Goal: Find specific page/section: Find specific page/section

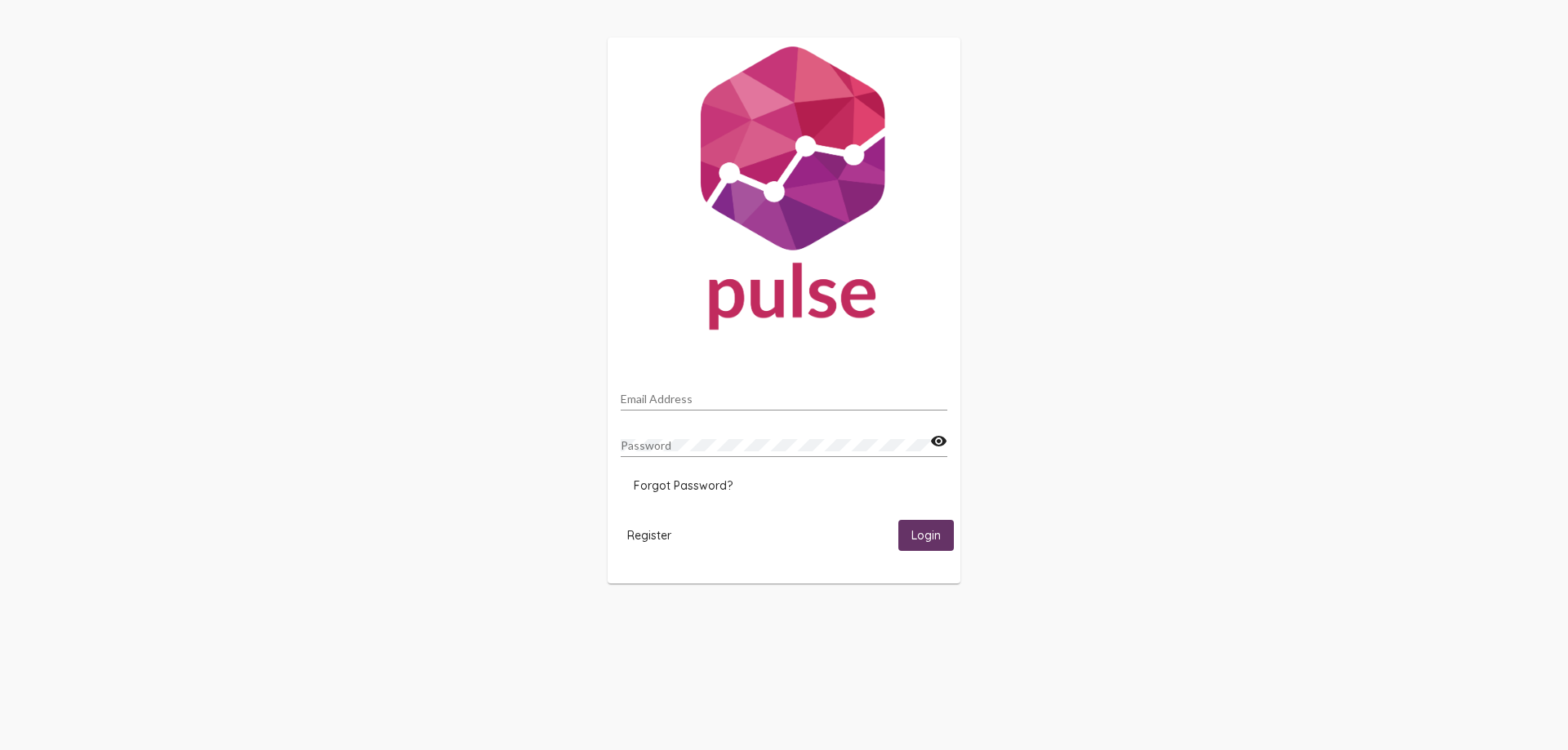
type input "[EMAIL_ADDRESS][DOMAIN_NAME]"
click at [938, 529] on span "Login" at bounding box center [926, 536] width 29 height 15
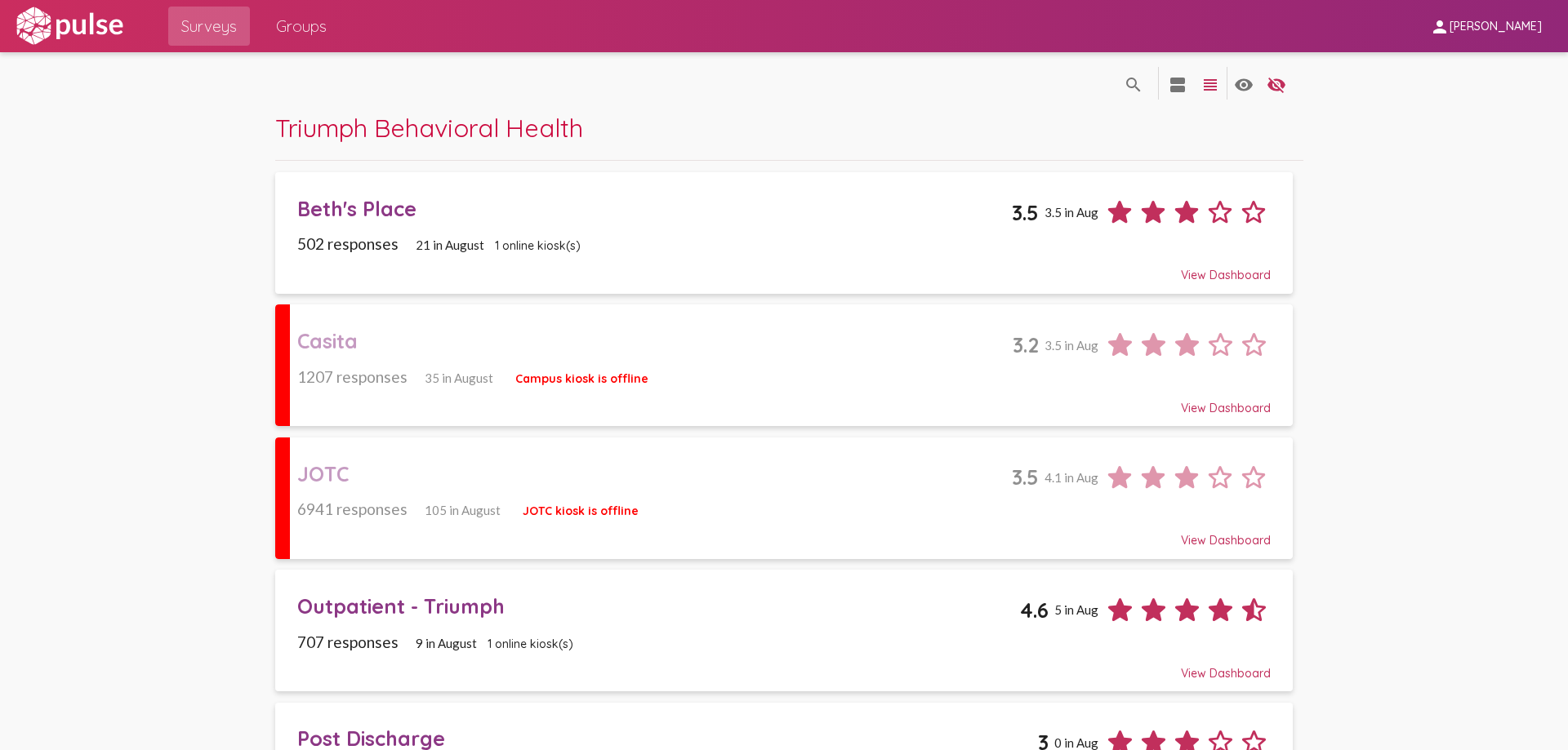
click at [199, 264] on pl-site-list-view "search_off search view_agenda view_headline visibility visibility_off settings …" at bounding box center [784, 709] width 1568 height 1314
click at [1049, 116] on div "Triumph Behavioral Health" at bounding box center [789, 136] width 1029 height 49
click at [709, 363] on span "Casita 3.2 3.5 in Aug 1207 responses 35 in August Campus kiosk is offline View …" at bounding box center [784, 365] width 973 height 100
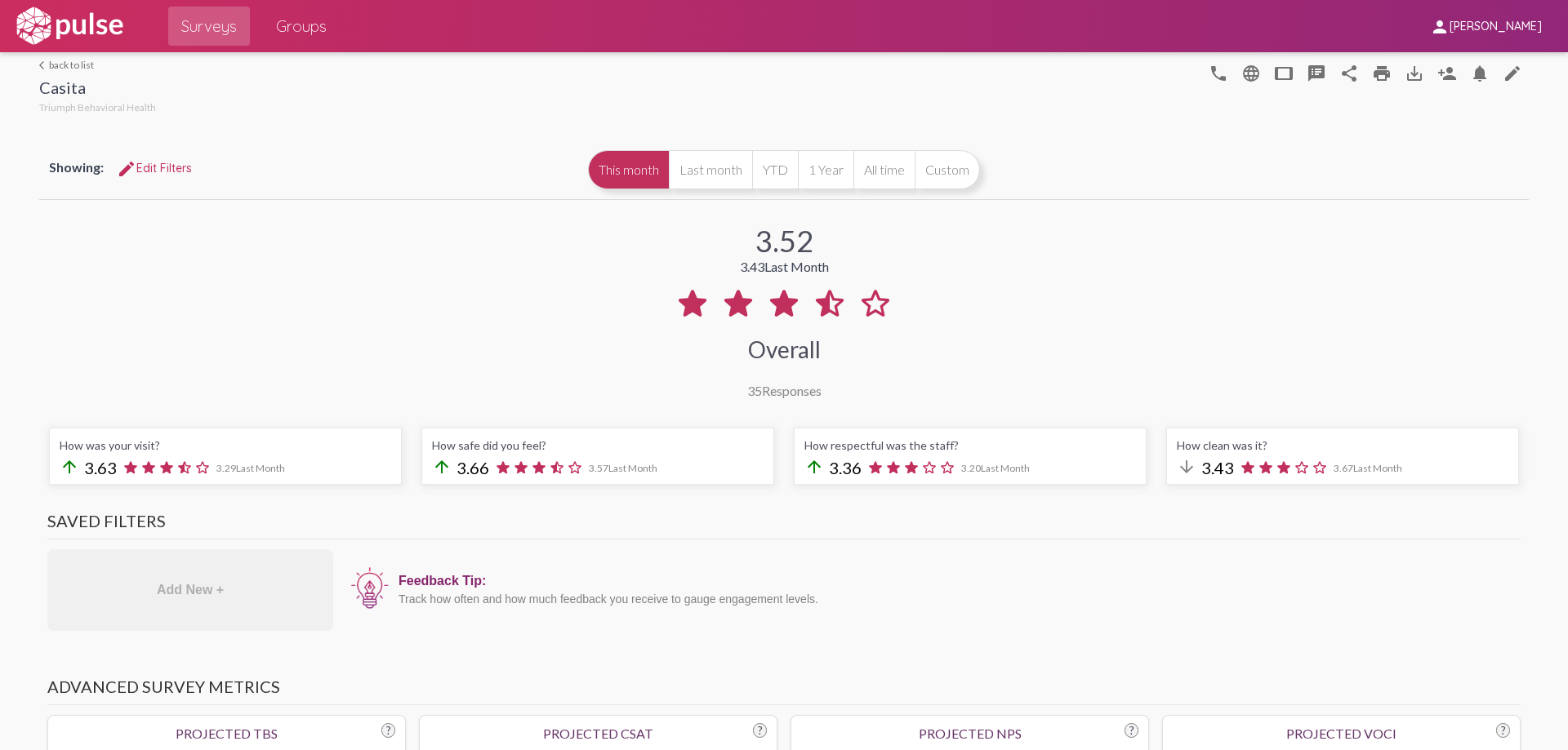
click at [57, 61] on link "arrow_back_ios back to list" at bounding box center [97, 65] width 117 height 12
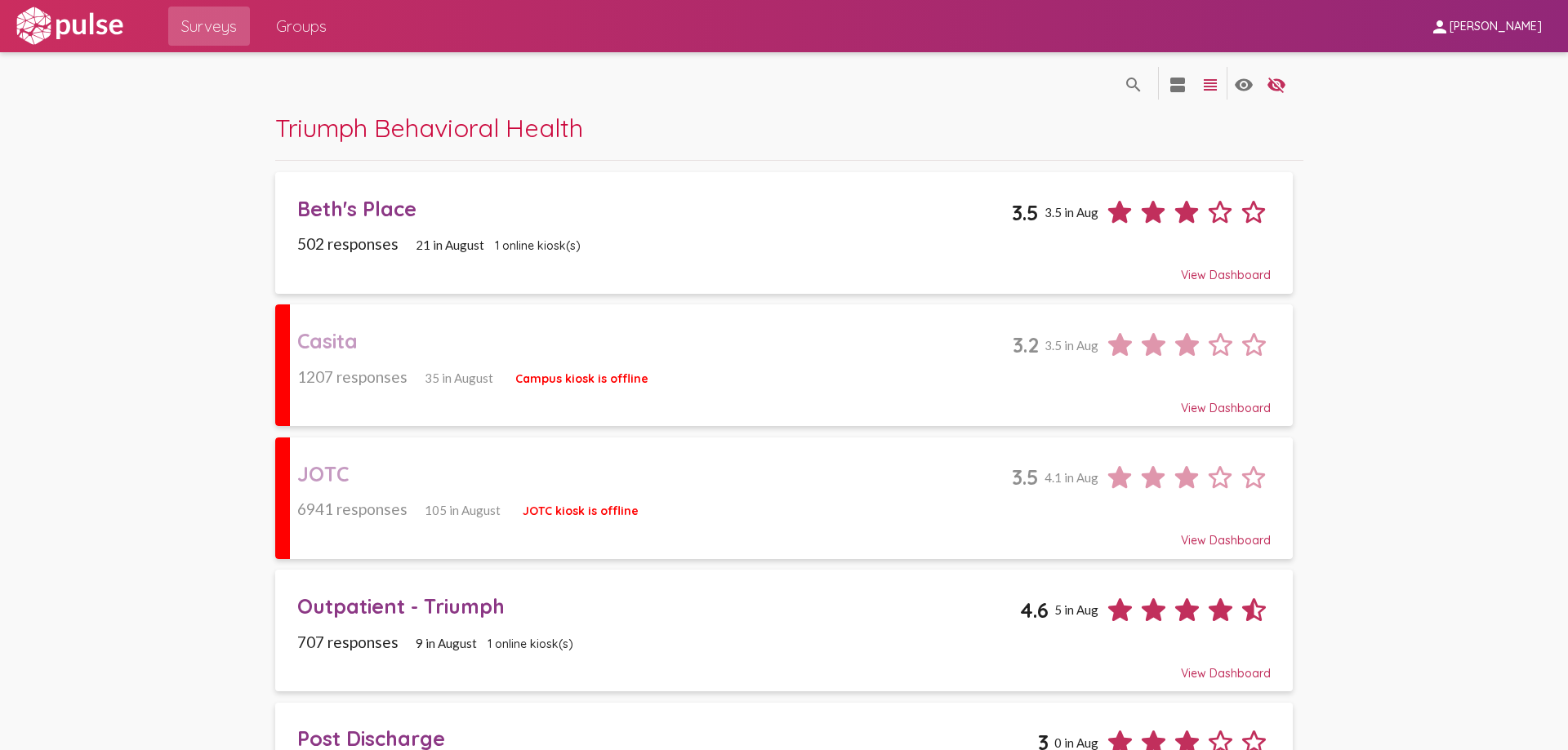
click at [772, 333] on div "Casita" at bounding box center [655, 341] width 715 height 25
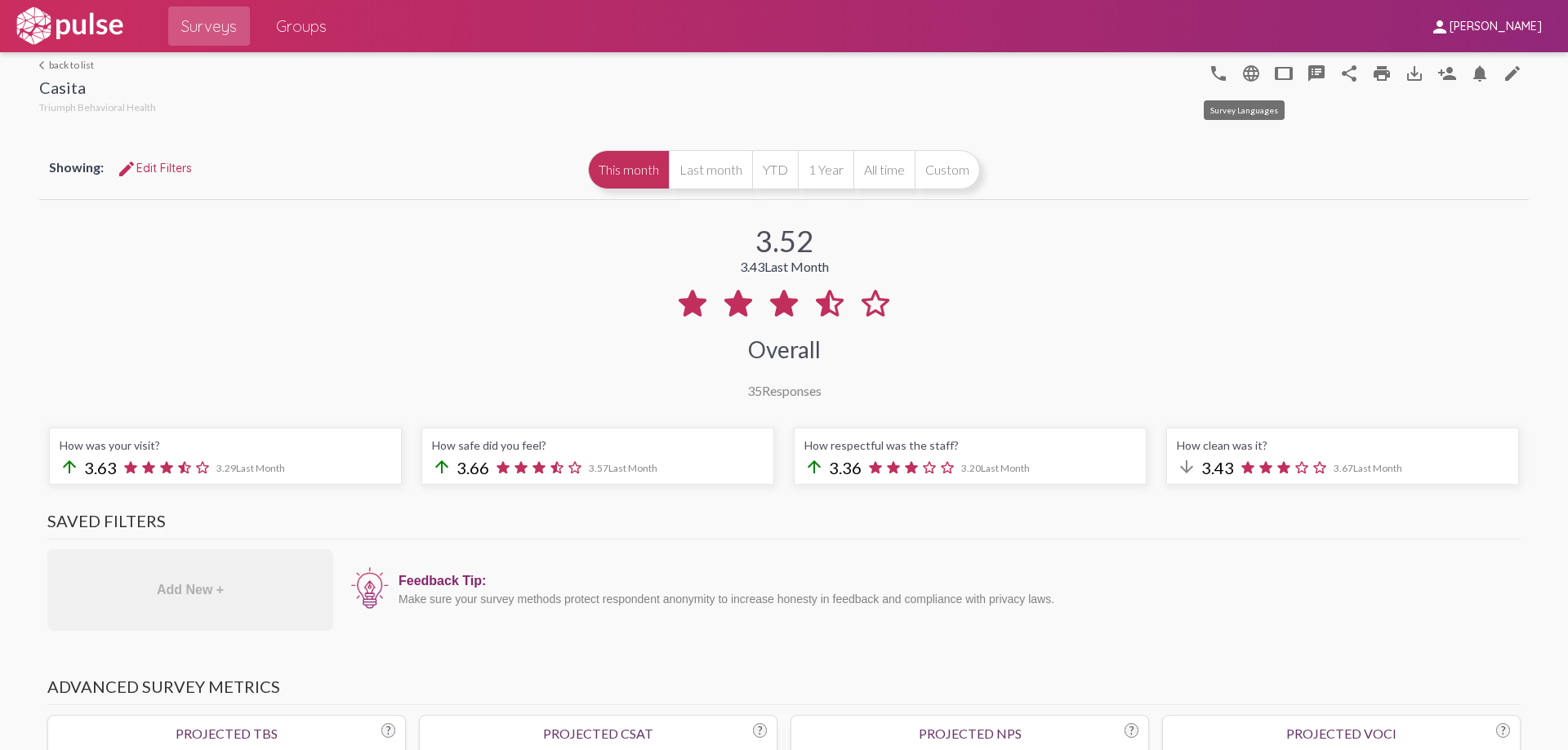
click at [1251, 70] on mat-icon "language" at bounding box center [1251, 73] width 20 height 20
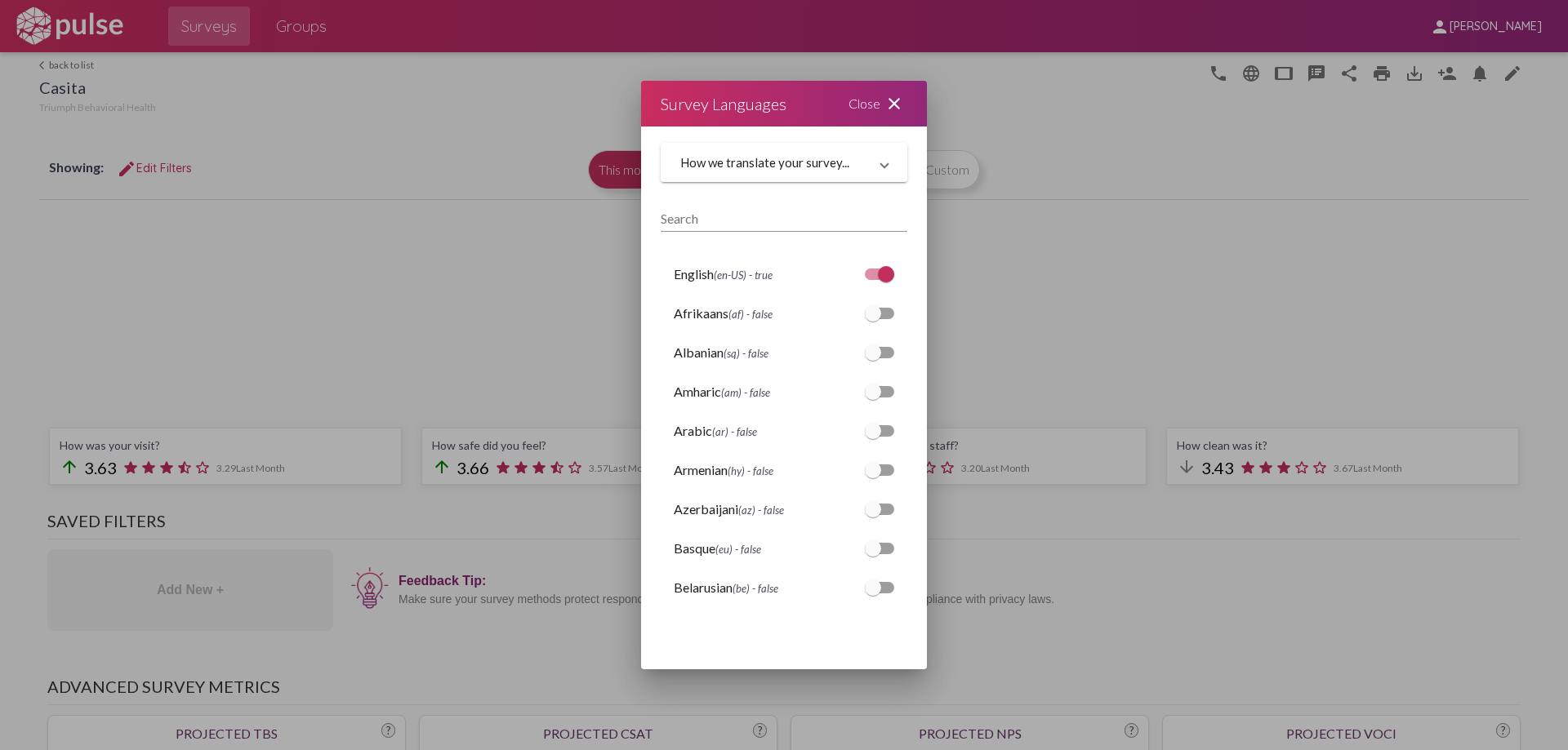
click at [1218, 74] on div at bounding box center [784, 375] width 1568 height 750
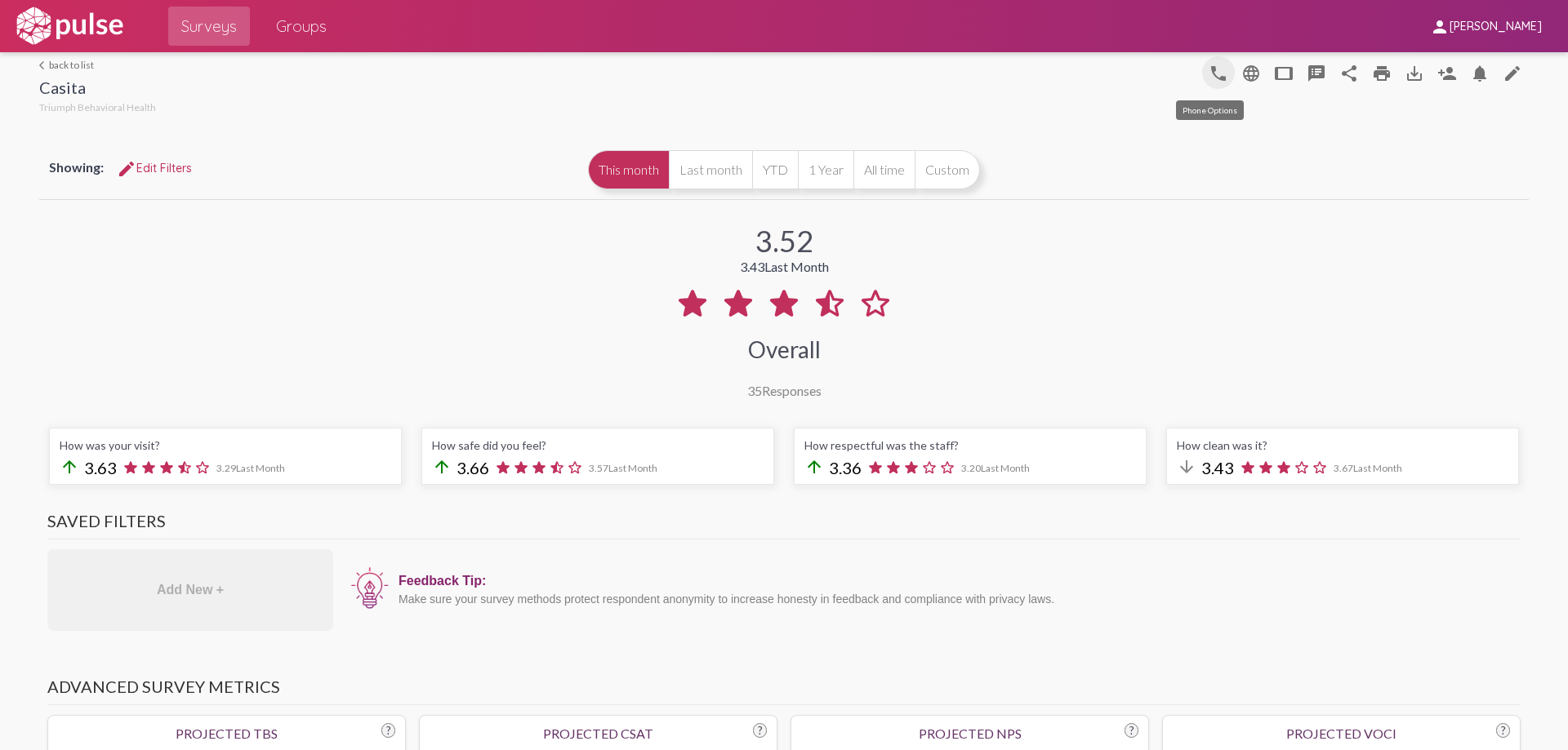
click at [1218, 74] on mat-icon "phone" at bounding box center [1218, 73] width 20 height 20
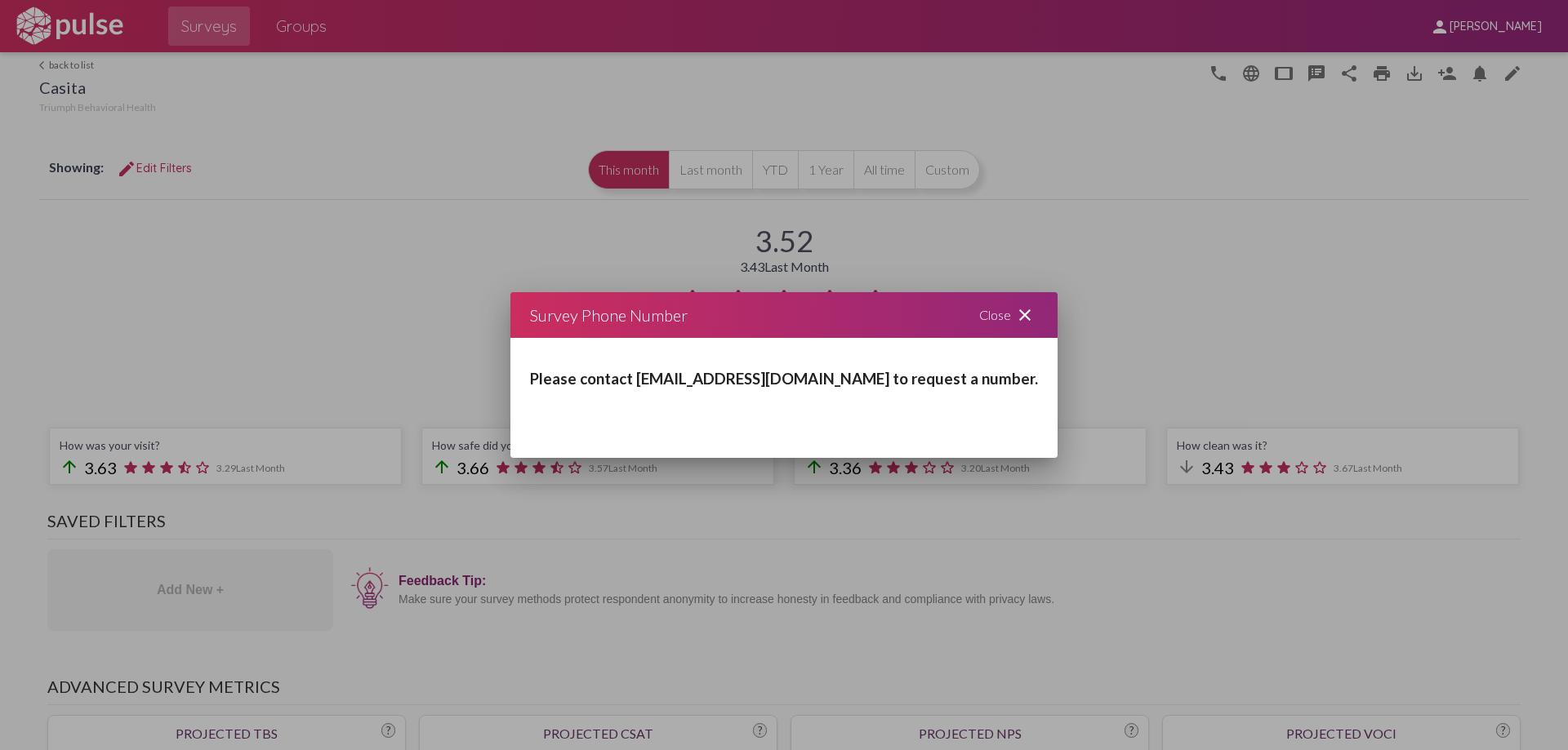
click at [1218, 74] on div at bounding box center [784, 375] width 1568 height 750
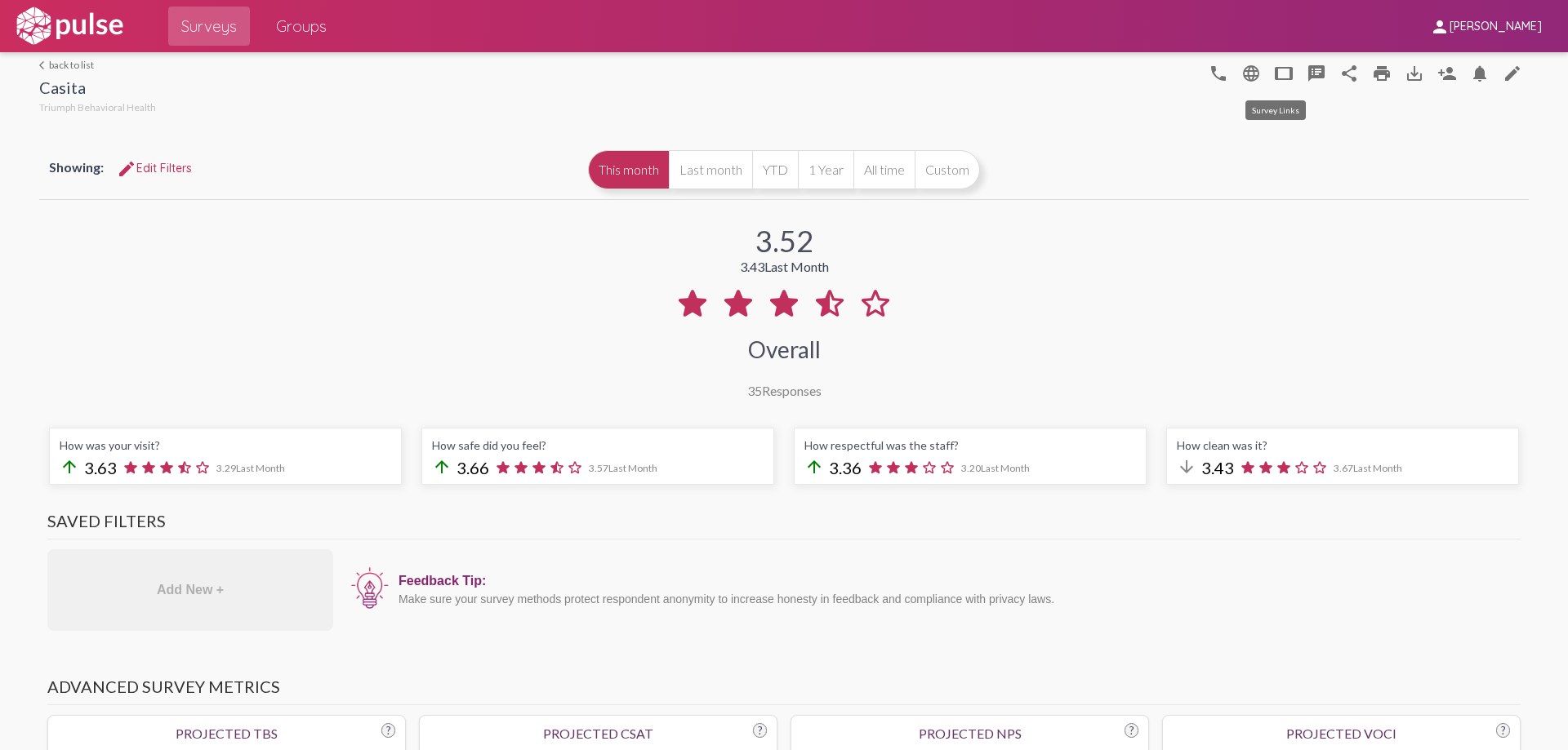
click at [1285, 78] on button "tablet" at bounding box center [1284, 73] width 33 height 33
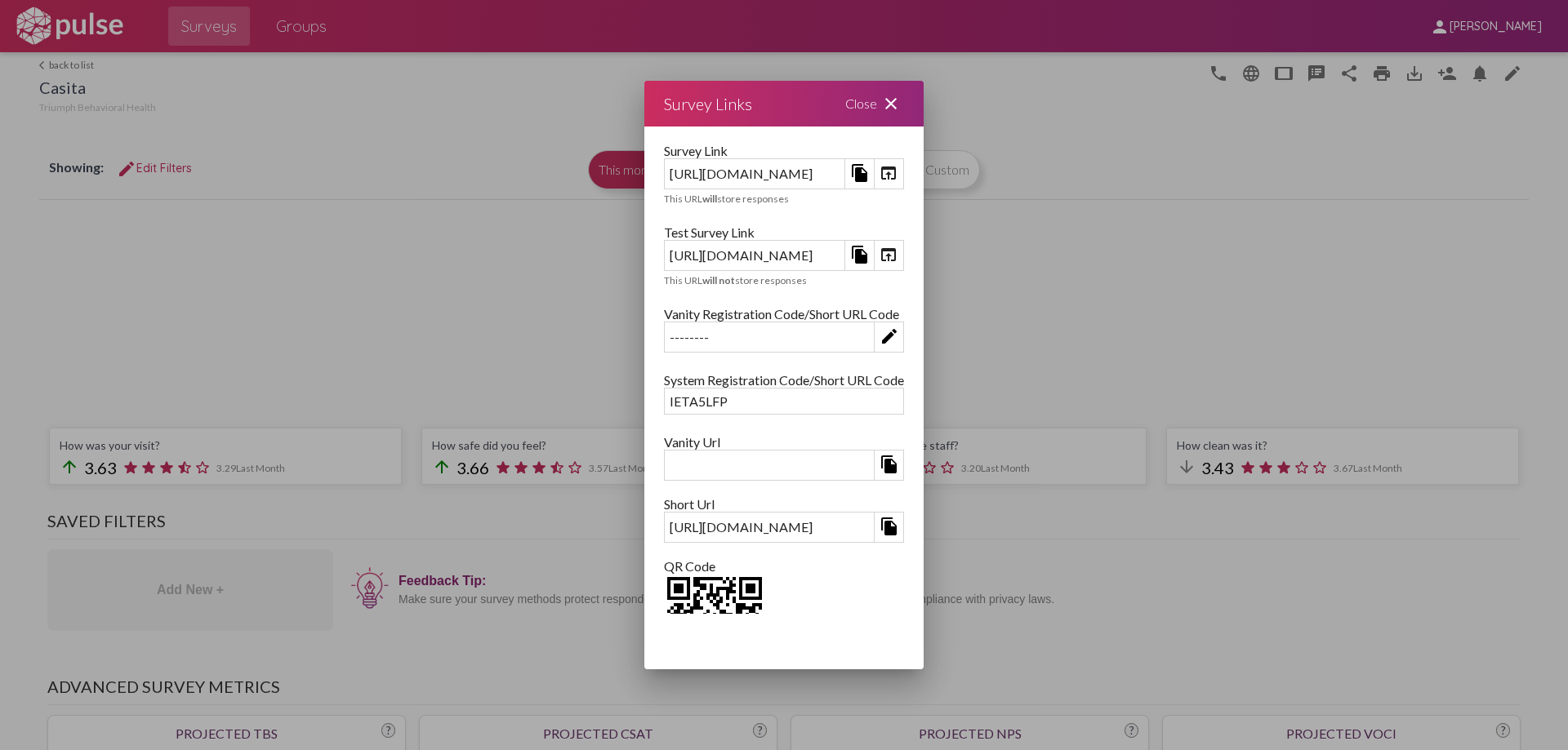
drag, startPoint x: 1372, startPoint y: 2, endPoint x: 851, endPoint y: 98, distance: 529.8
click at [851, 98] on div "Survey Links Close close" at bounding box center [784, 103] width 279 height 46
click at [901, 107] on mat-icon "close" at bounding box center [891, 103] width 20 height 20
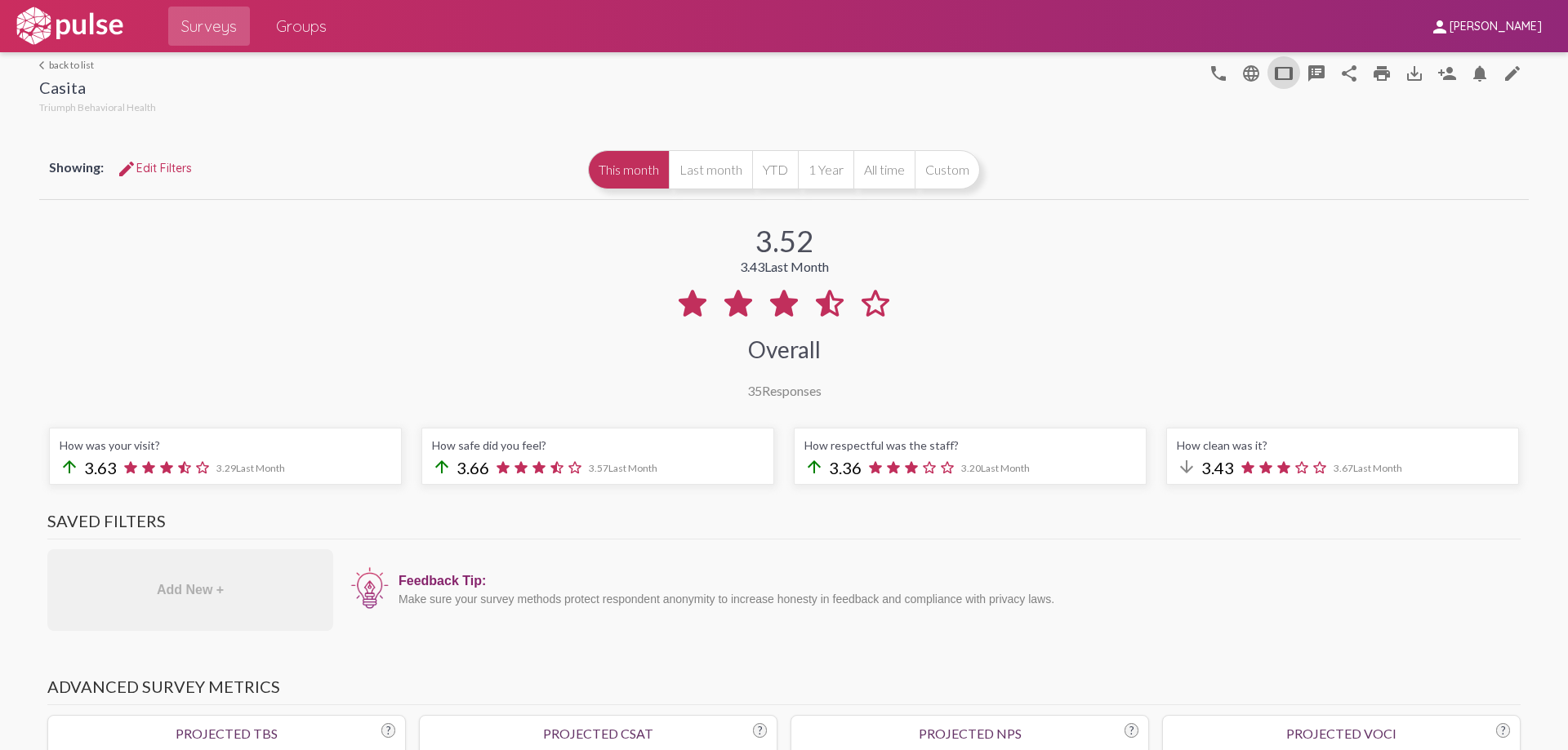
click at [69, 67] on link "arrow_back_ios back to list" at bounding box center [97, 65] width 117 height 12
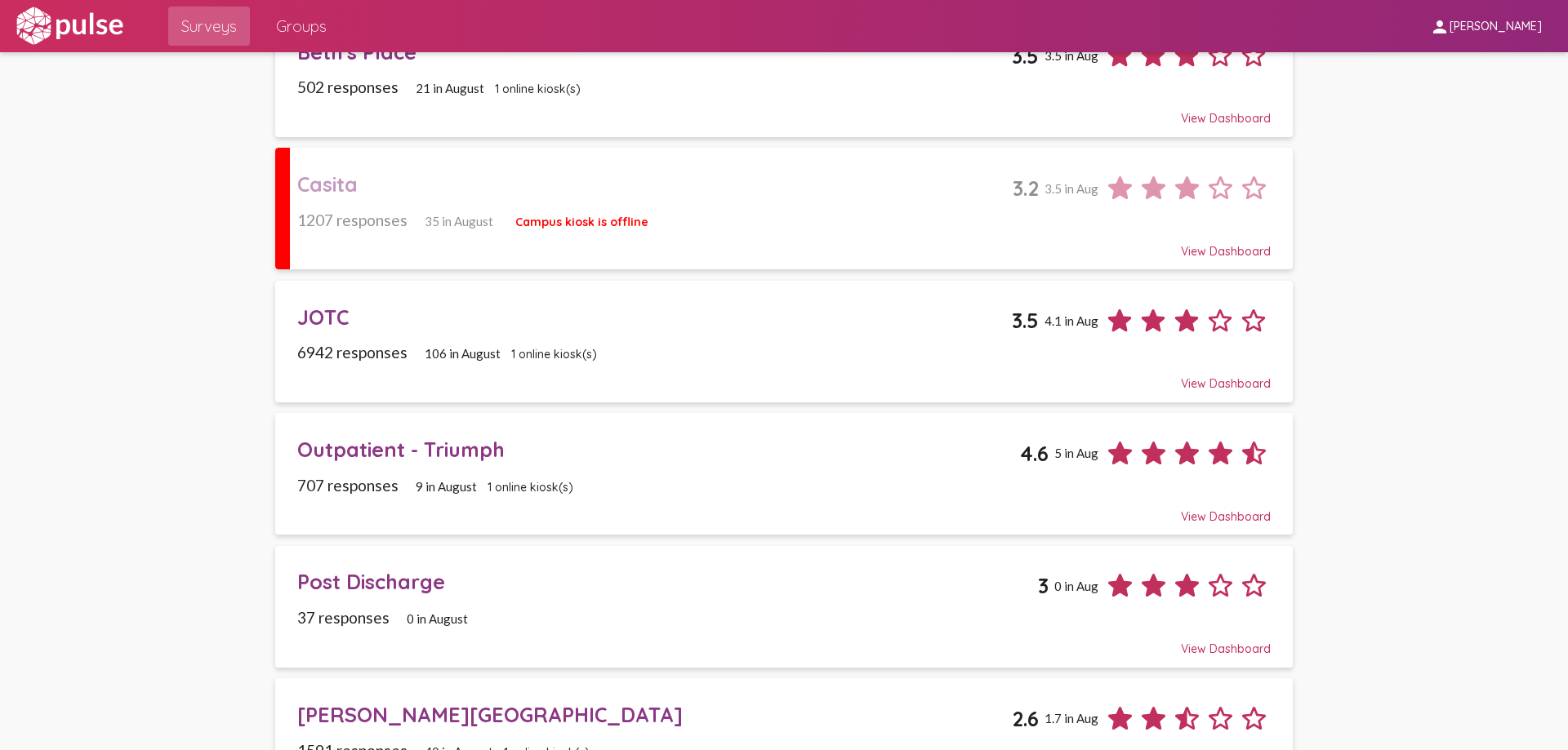
scroll to position [163, 0]
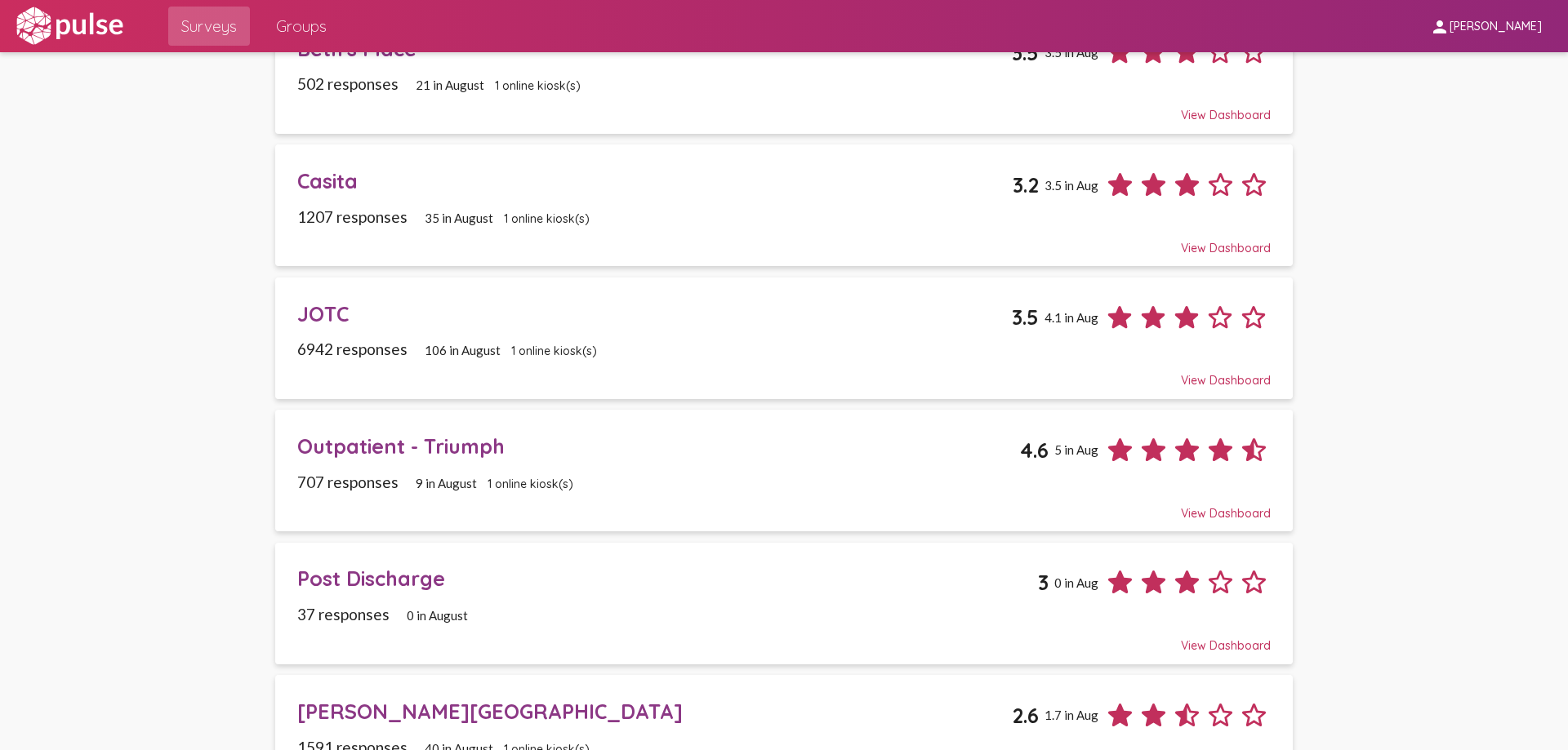
scroll to position [163, 0]
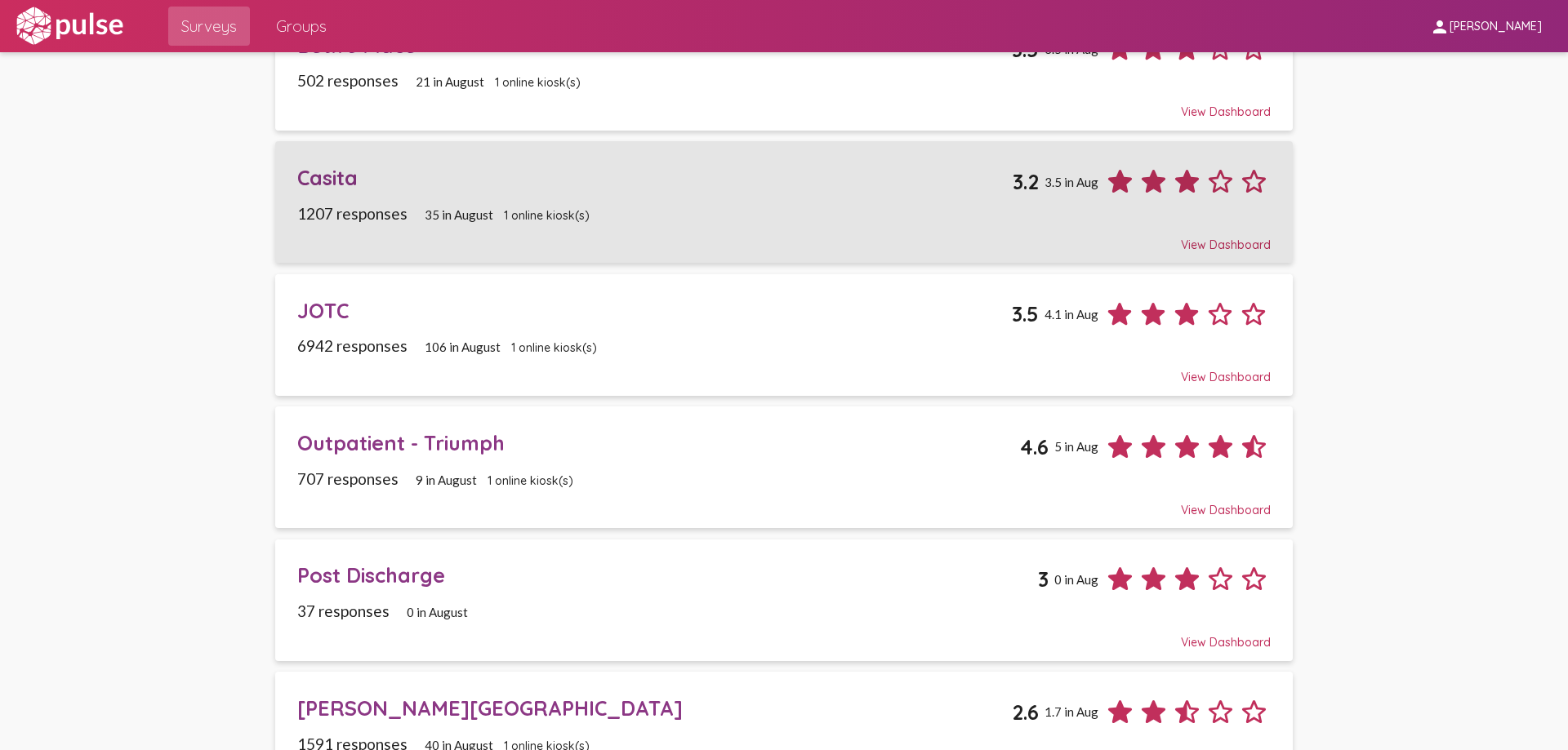
click at [656, 195] on div "Casita 3.2 3.5 in Aug" at bounding box center [784, 175] width 973 height 46
